Goal: Information Seeking & Learning: Learn about a topic

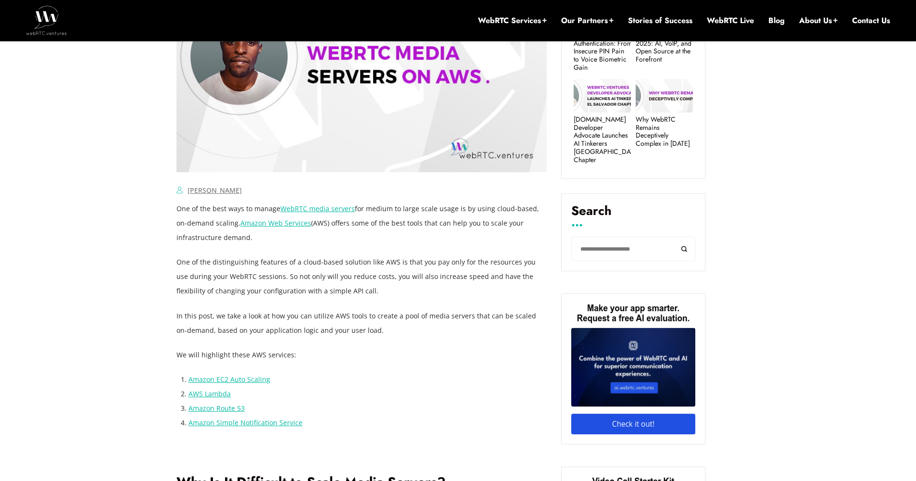
scroll to position [492, 0]
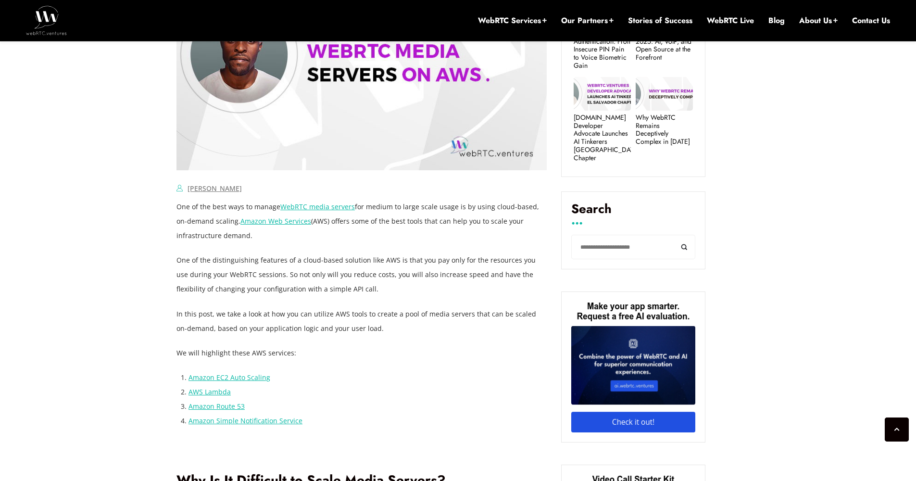
click at [204, 207] on p "One of the best ways to manage WebRTC media servers for medium to large scale u…" at bounding box center [361, 220] width 370 height 43
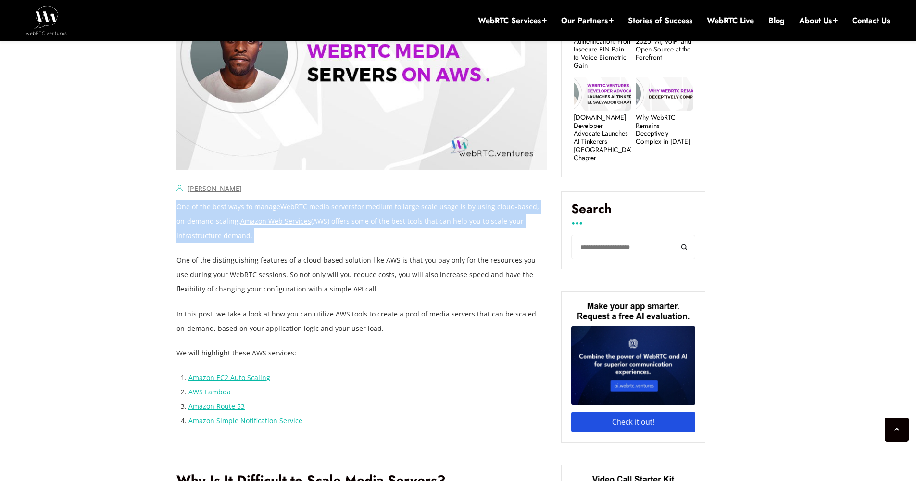
click at [204, 207] on p "One of the best ways to manage WebRTC media servers for medium to large scale u…" at bounding box center [361, 220] width 370 height 43
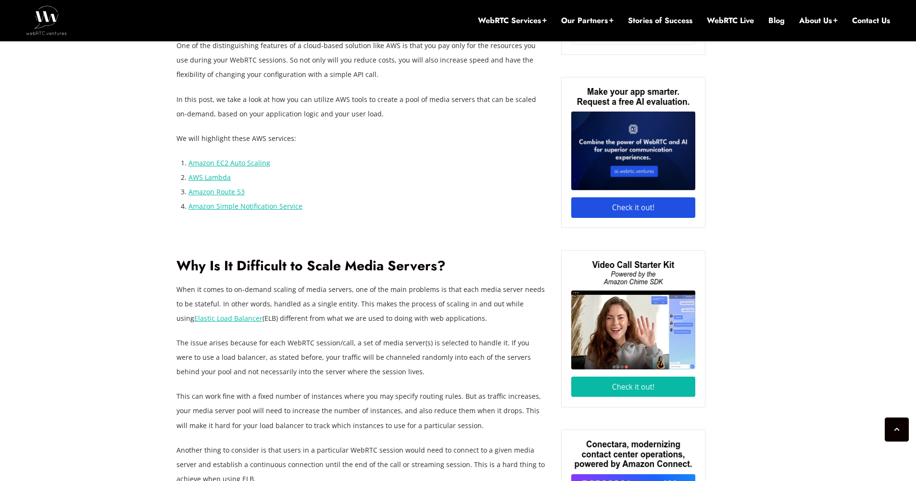
scroll to position [773, 0]
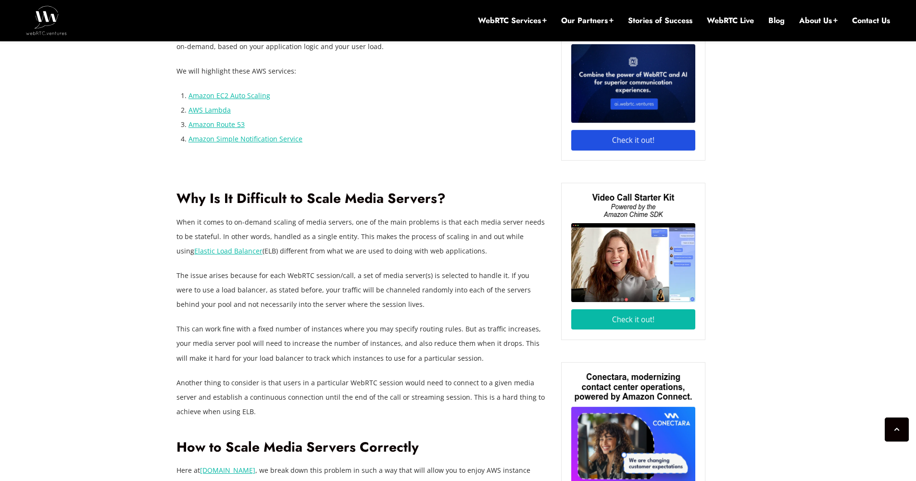
click at [184, 222] on p "When it comes to on-demand scaling of media servers, one of the main problems i…" at bounding box center [361, 236] width 370 height 43
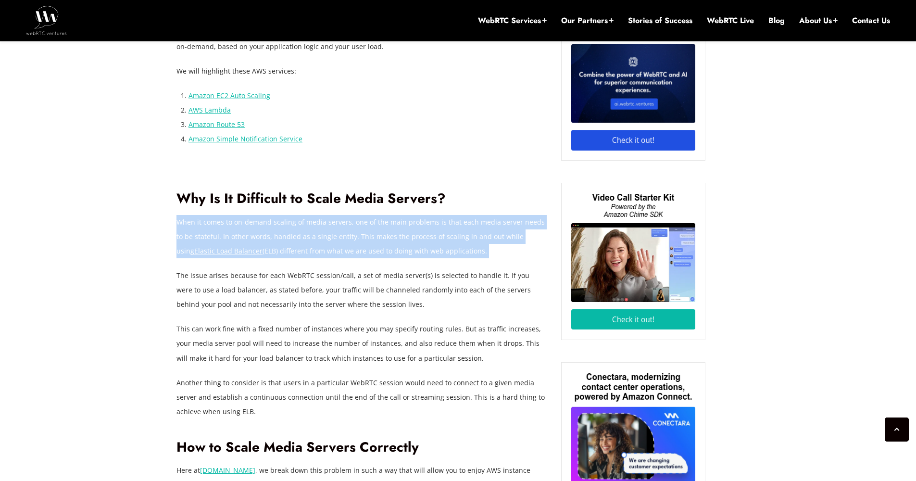
click at [184, 222] on p "When it comes to on-demand scaling of media servers, one of the main problems i…" at bounding box center [361, 236] width 370 height 43
click at [301, 237] on p "When it comes to on-demand scaling of media servers, one of the main problems i…" at bounding box center [361, 236] width 370 height 43
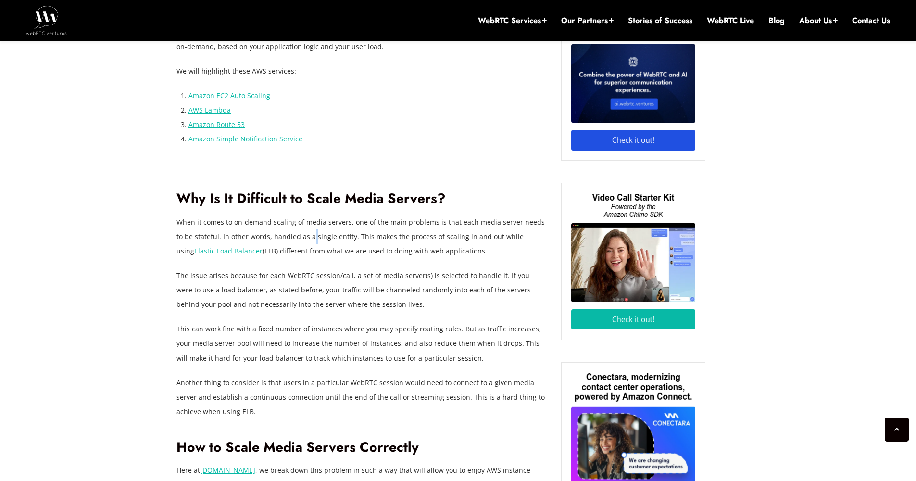
click at [301, 237] on p "When it comes to on-demand scaling of media servers, one of the main problems i…" at bounding box center [361, 236] width 370 height 43
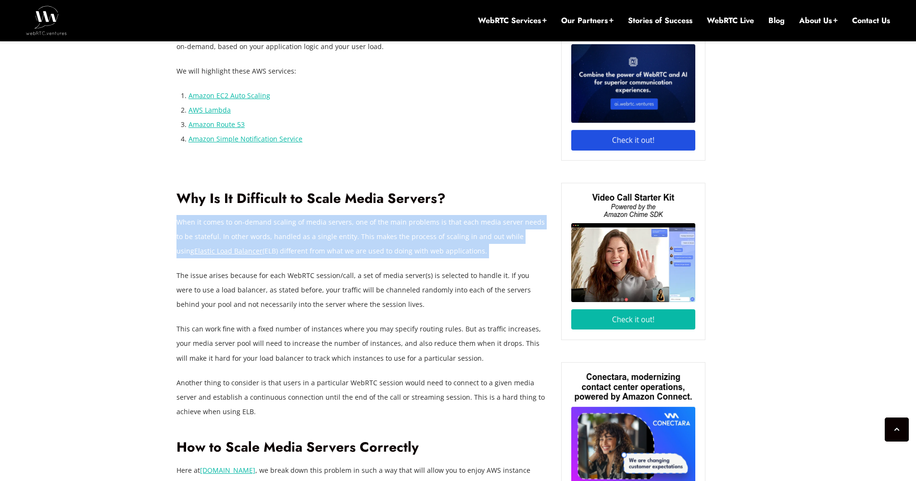
click at [301, 237] on p "When it comes to on-demand scaling of media servers, one of the main problems i…" at bounding box center [361, 236] width 370 height 43
click at [220, 220] on p "When it comes to on-demand scaling of media servers, one of the main problems i…" at bounding box center [361, 236] width 370 height 43
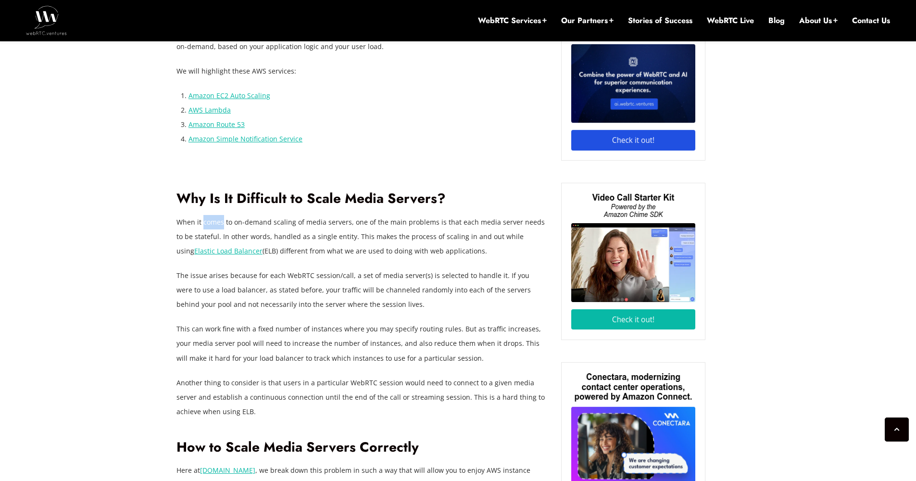
click at [220, 220] on p "When it comes to on-demand scaling of media servers, one of the main problems i…" at bounding box center [361, 236] width 370 height 43
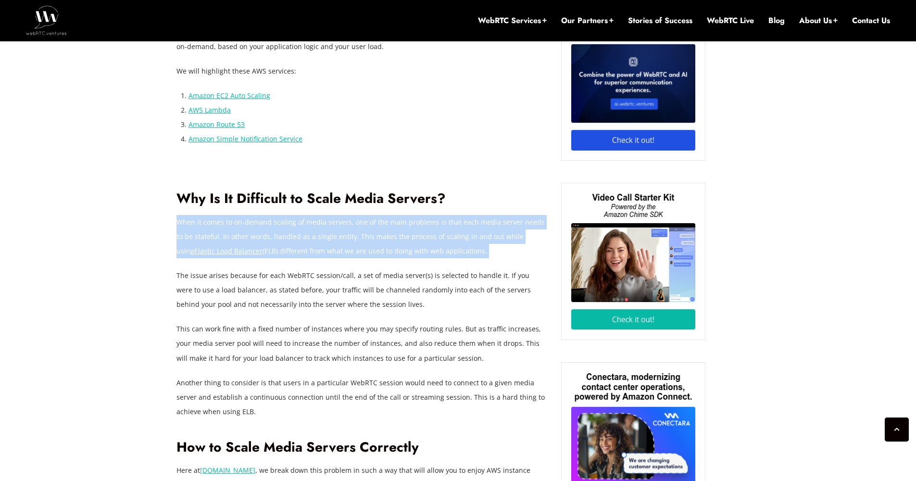
click at [220, 220] on p "When it comes to on-demand scaling of media servers, one of the main problems i…" at bounding box center [361, 236] width 370 height 43
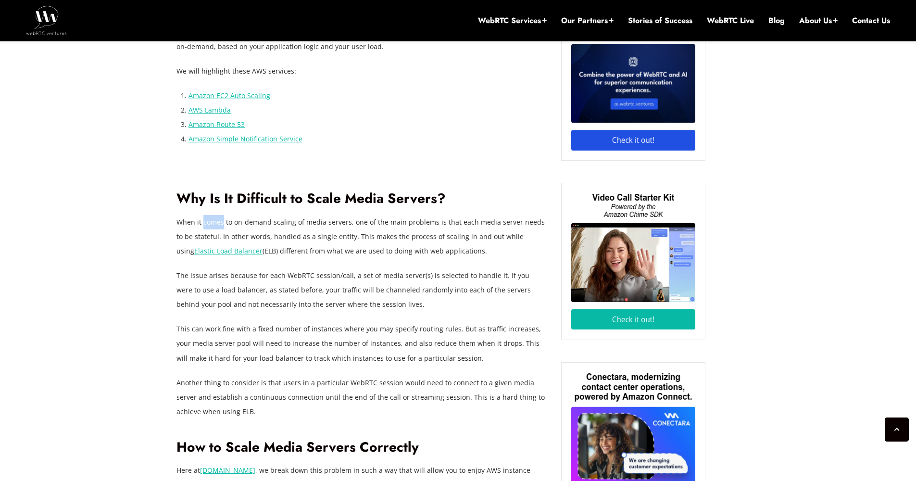
click at [220, 220] on p "When it comes to on-demand scaling of media servers, one of the main problems i…" at bounding box center [361, 236] width 370 height 43
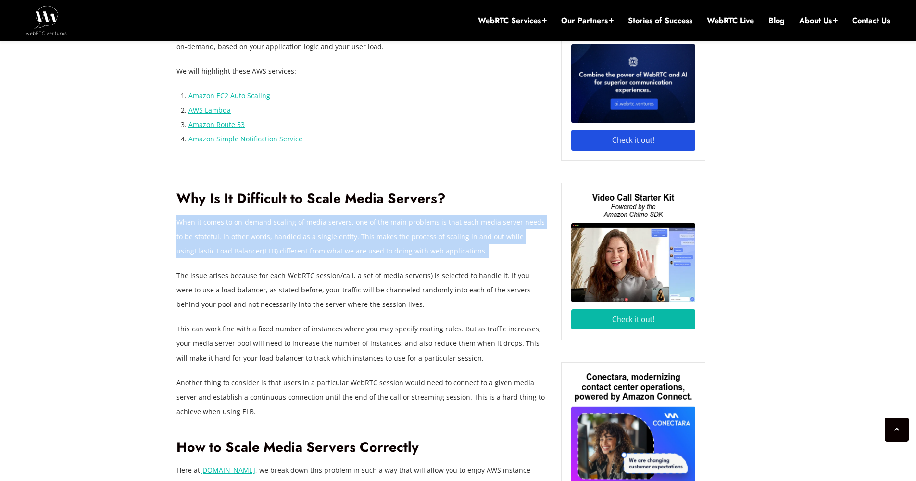
click at [220, 220] on p "When it comes to on-demand scaling of media servers, one of the main problems i…" at bounding box center [361, 236] width 370 height 43
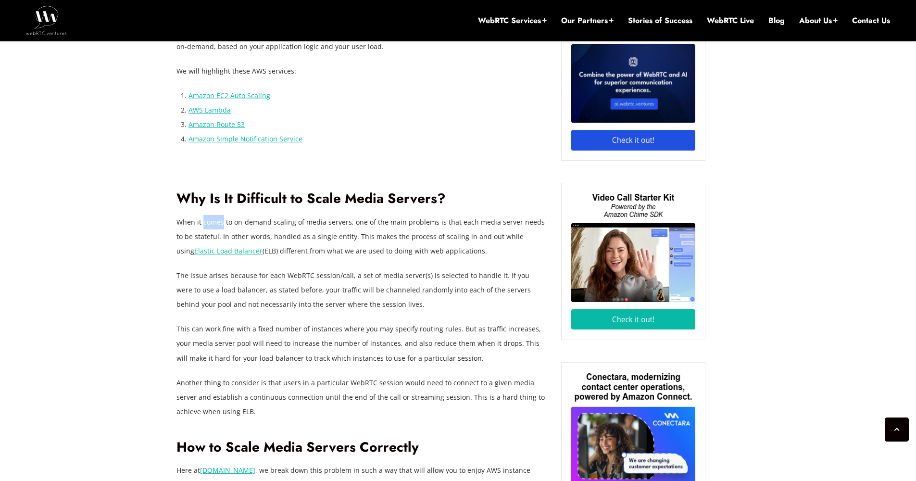
click at [220, 220] on p "When it comes to on-demand scaling of media servers, one of the main problems i…" at bounding box center [361, 236] width 370 height 43
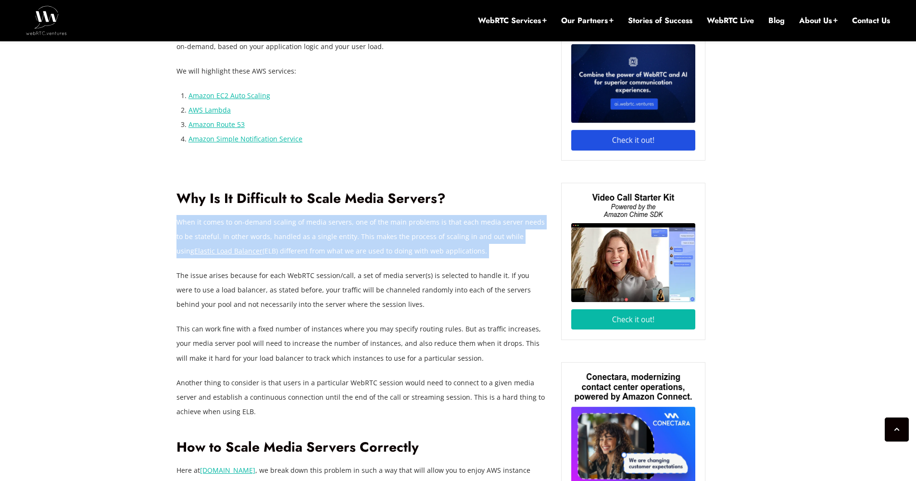
click at [220, 220] on p "When it comes to on-demand scaling of media servers, one of the main problems i…" at bounding box center [361, 236] width 370 height 43
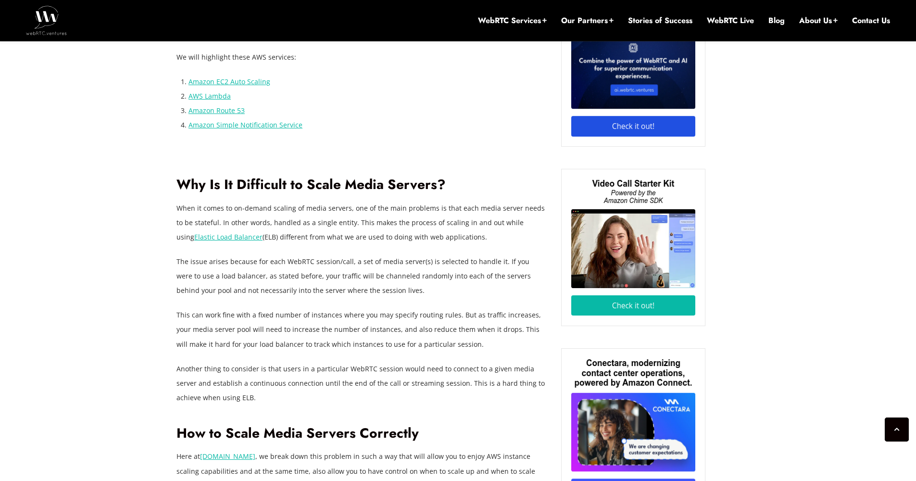
click at [240, 278] on p "The issue arises because for each WebRTC session/call, a set of media server(s)…" at bounding box center [361, 275] width 370 height 43
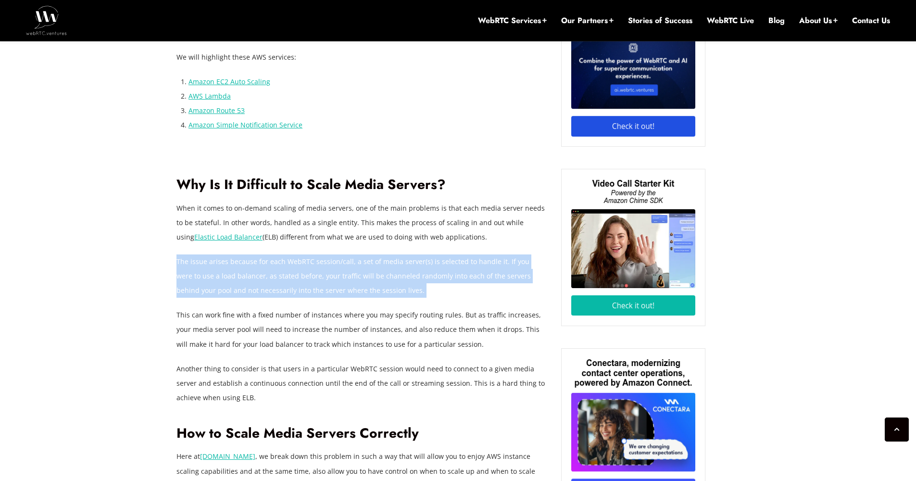
drag, startPoint x: 240, startPoint y: 278, endPoint x: 241, endPoint y: 239, distance: 38.5
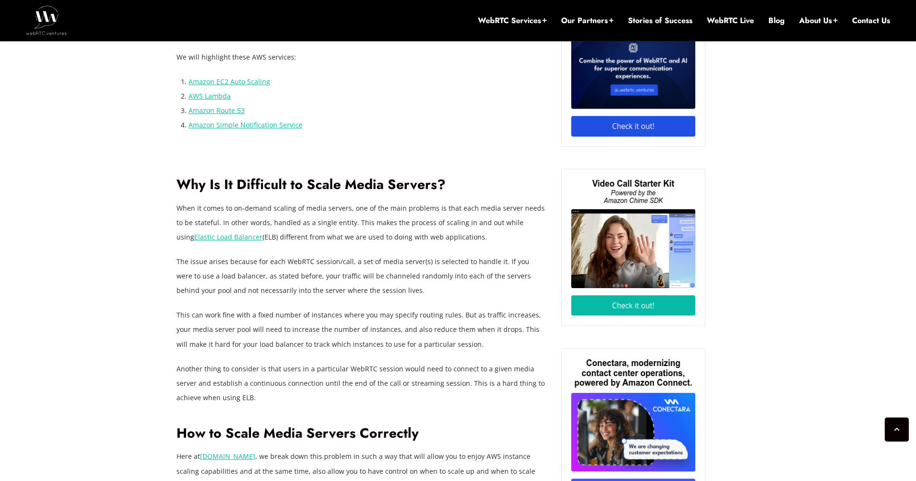
click at [291, 217] on p "When it comes to on-demand scaling of media servers, one of the main problems i…" at bounding box center [361, 222] width 370 height 43
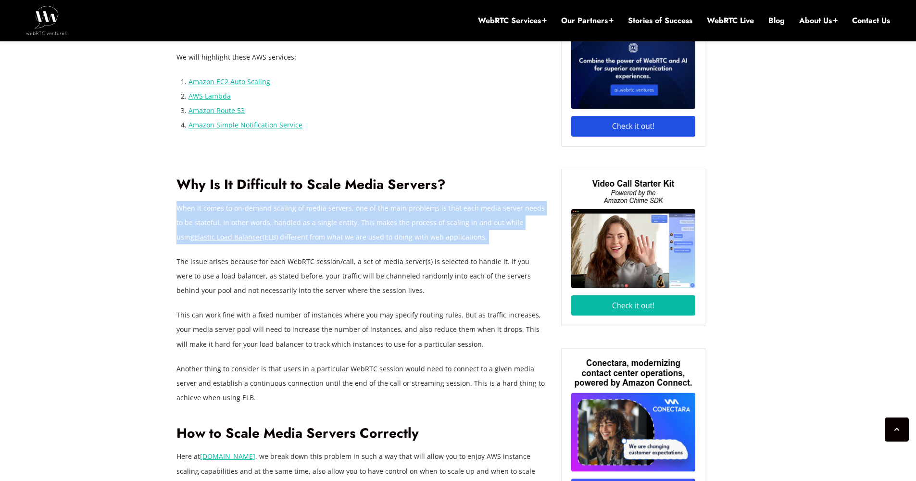
click at [291, 217] on p "When it comes to on-demand scaling of media servers, one of the main problems i…" at bounding box center [361, 222] width 370 height 43
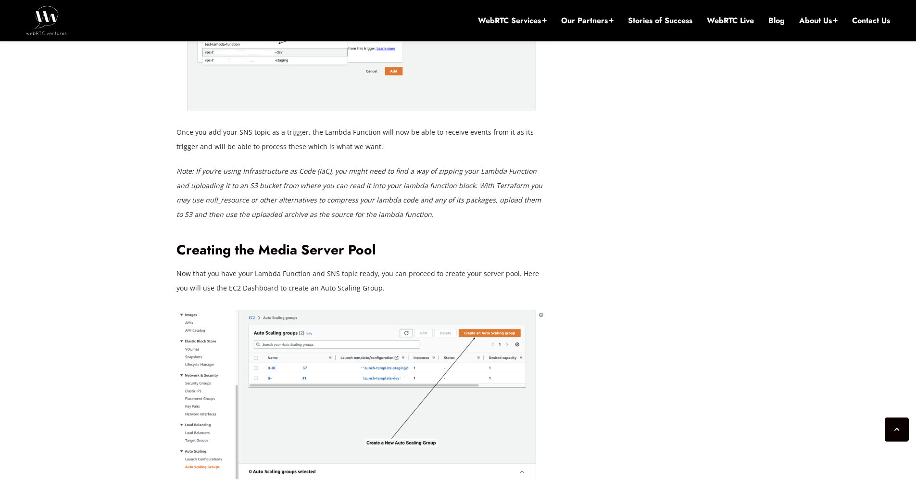
scroll to position [2636, 0]
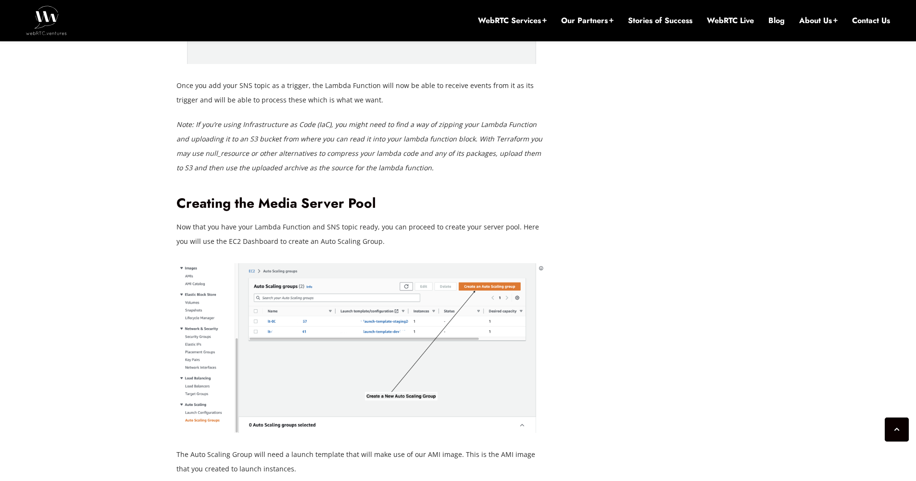
click at [316, 195] on h2 "Creating the Media Server Pool" at bounding box center [361, 203] width 370 height 17
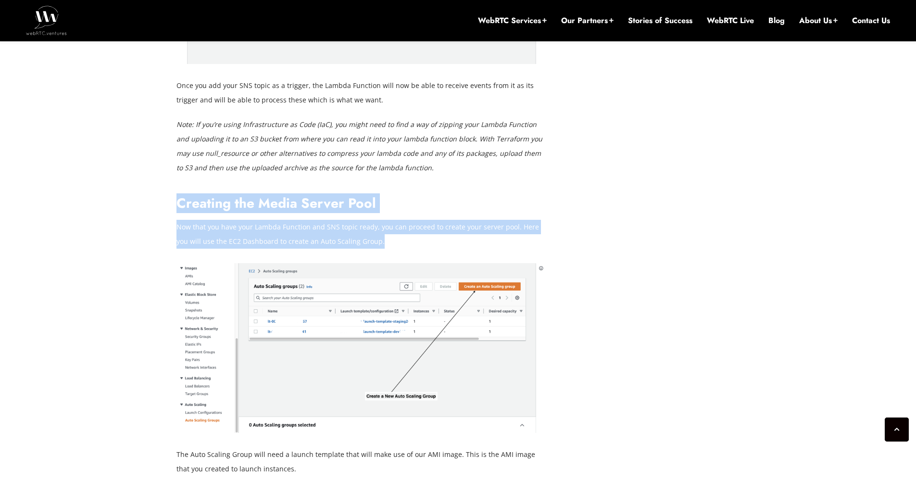
drag, startPoint x: 316, startPoint y: 184, endPoint x: 305, endPoint y: 213, distance: 31.3
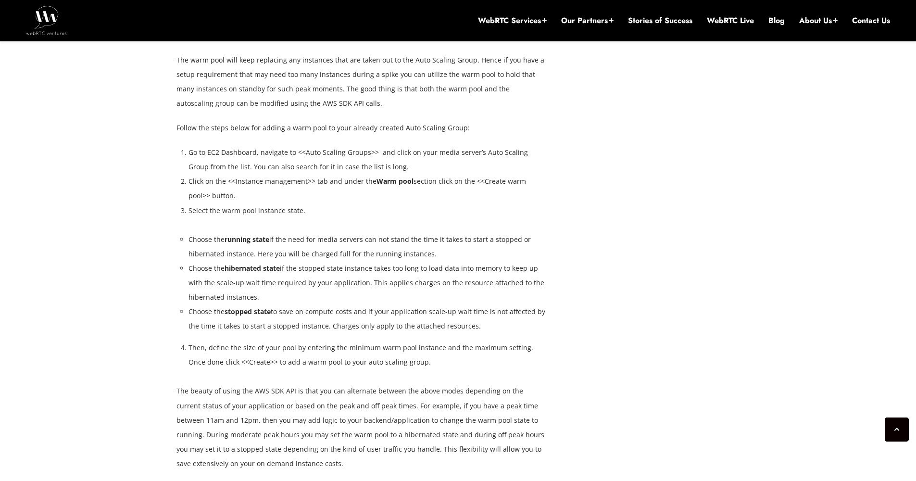
scroll to position [5329, 0]
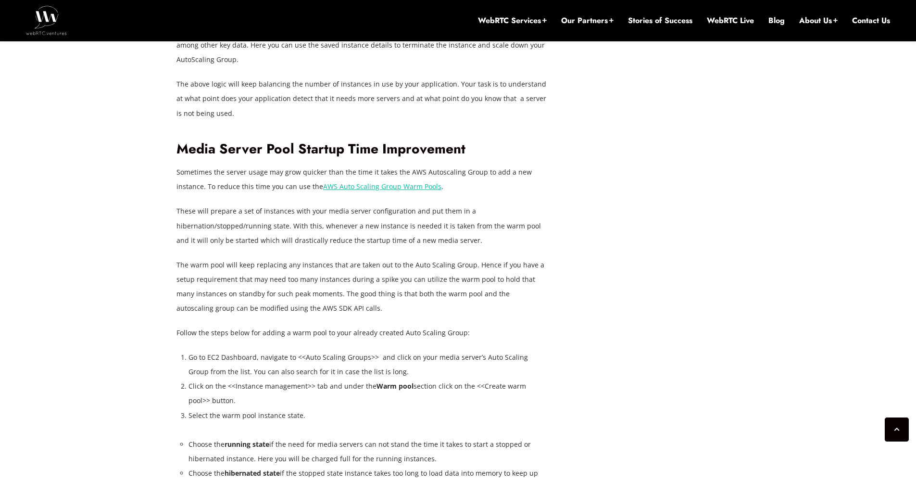
click at [244, 165] on p "Sometimes the server usage may grow quicker than the time it takes the AWS Auto…" at bounding box center [361, 179] width 370 height 29
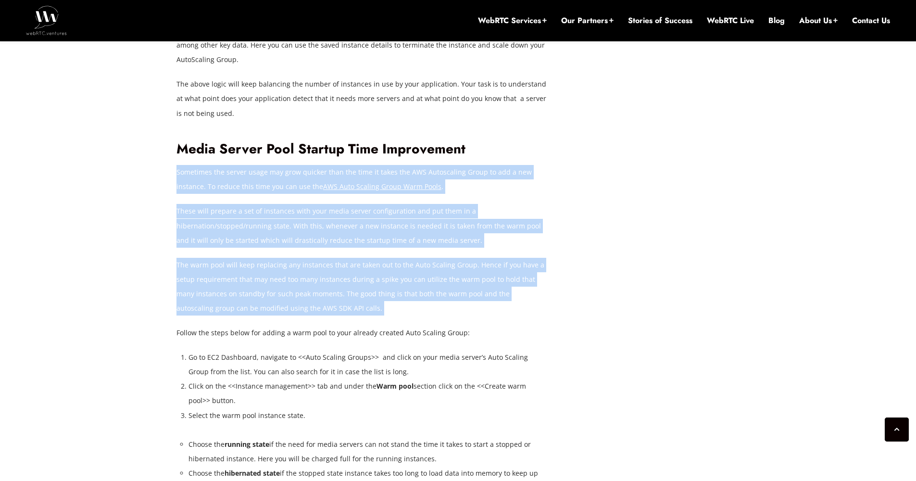
drag, startPoint x: 244, startPoint y: 162, endPoint x: 230, endPoint y: 272, distance: 110.0
click at [229, 270] on p "The warm pool will keep replacing any instances that are taken out to the Auto …" at bounding box center [361, 287] width 370 height 58
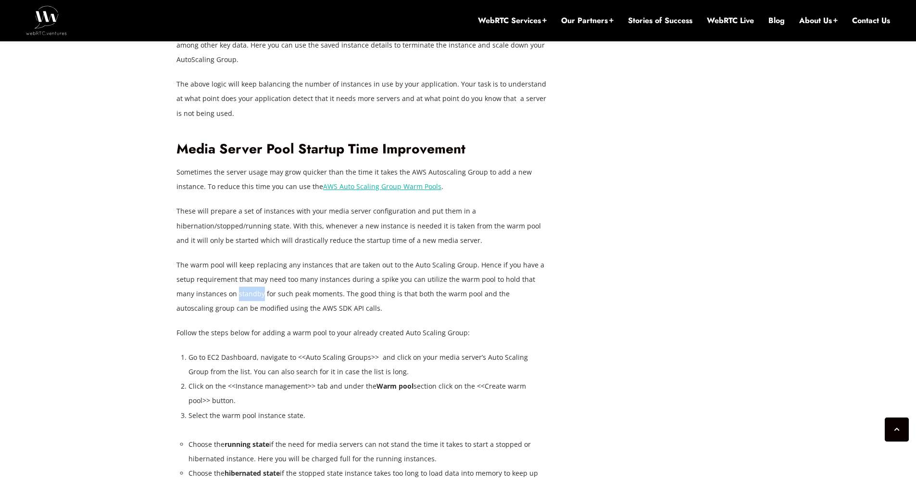
click at [229, 270] on p "The warm pool will keep replacing any instances that are taken out to the Auto …" at bounding box center [361, 287] width 370 height 58
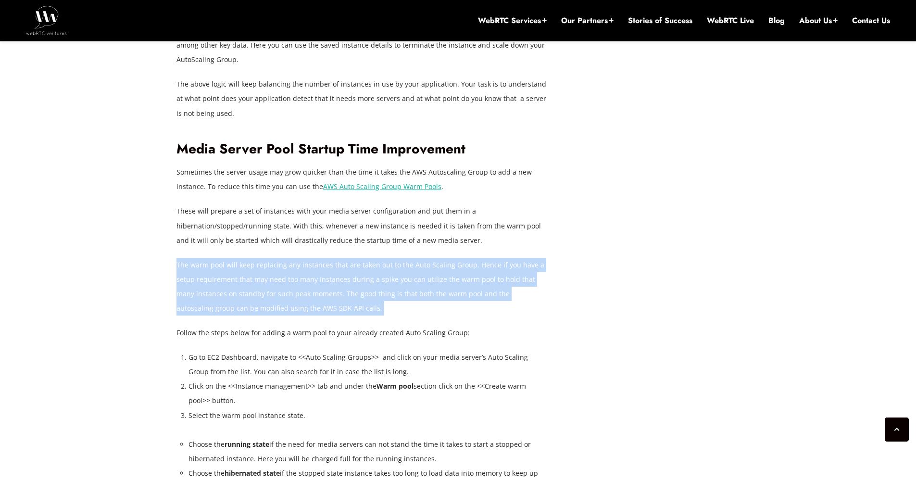
click at [229, 270] on p "The warm pool will keep replacing any instances that are taken out to the Auto …" at bounding box center [361, 287] width 370 height 58
click at [245, 282] on p "The warm pool will keep replacing any instances that are taken out to the Auto …" at bounding box center [361, 287] width 370 height 58
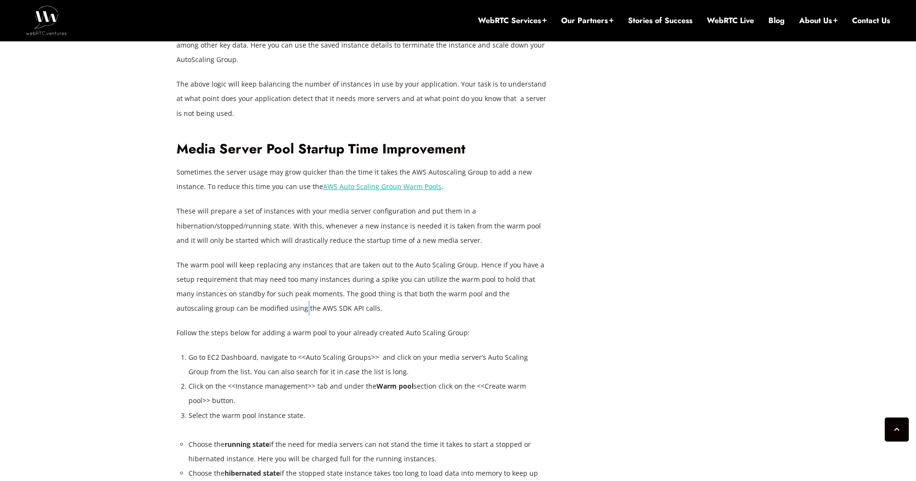
click at [245, 282] on p "The warm pool will keep replacing any instances that are taken out to the Auto …" at bounding box center [361, 287] width 370 height 58
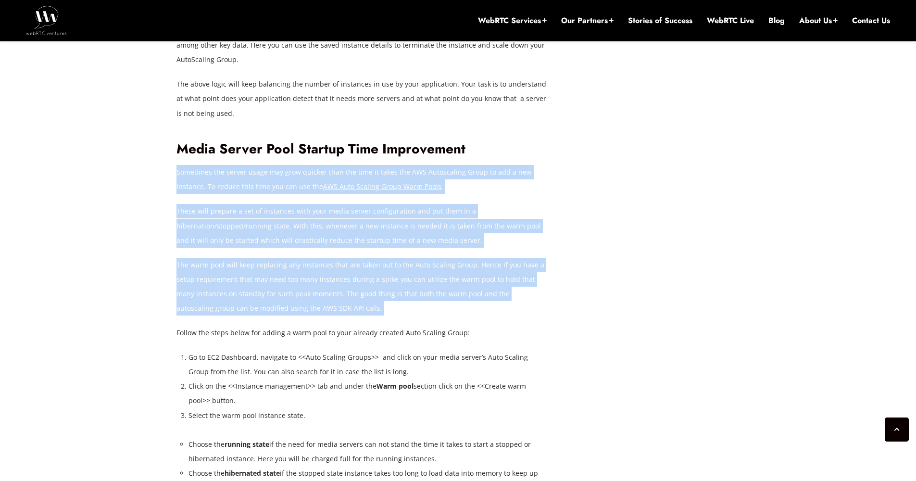
drag, startPoint x: 245, startPoint y: 282, endPoint x: 212, endPoint y: 166, distance: 120.5
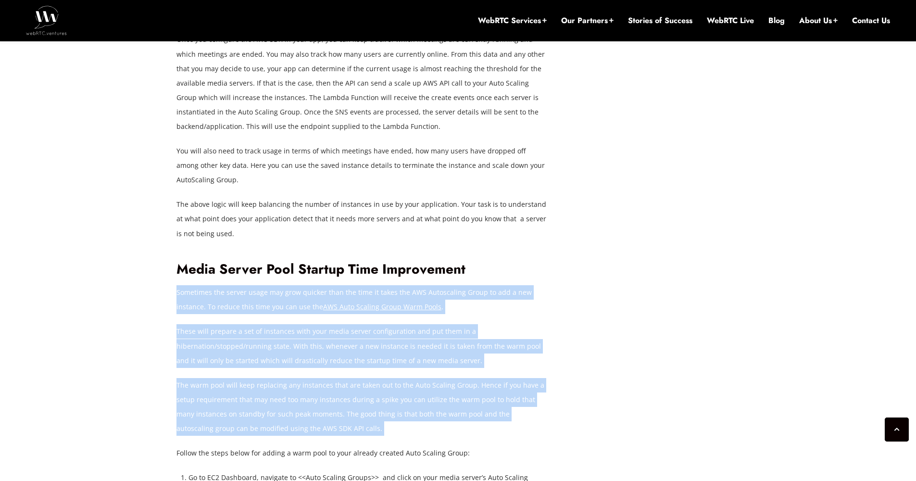
scroll to position [5327, 0]
